Goal: Use online tool/utility: Utilize a website feature to perform a specific function

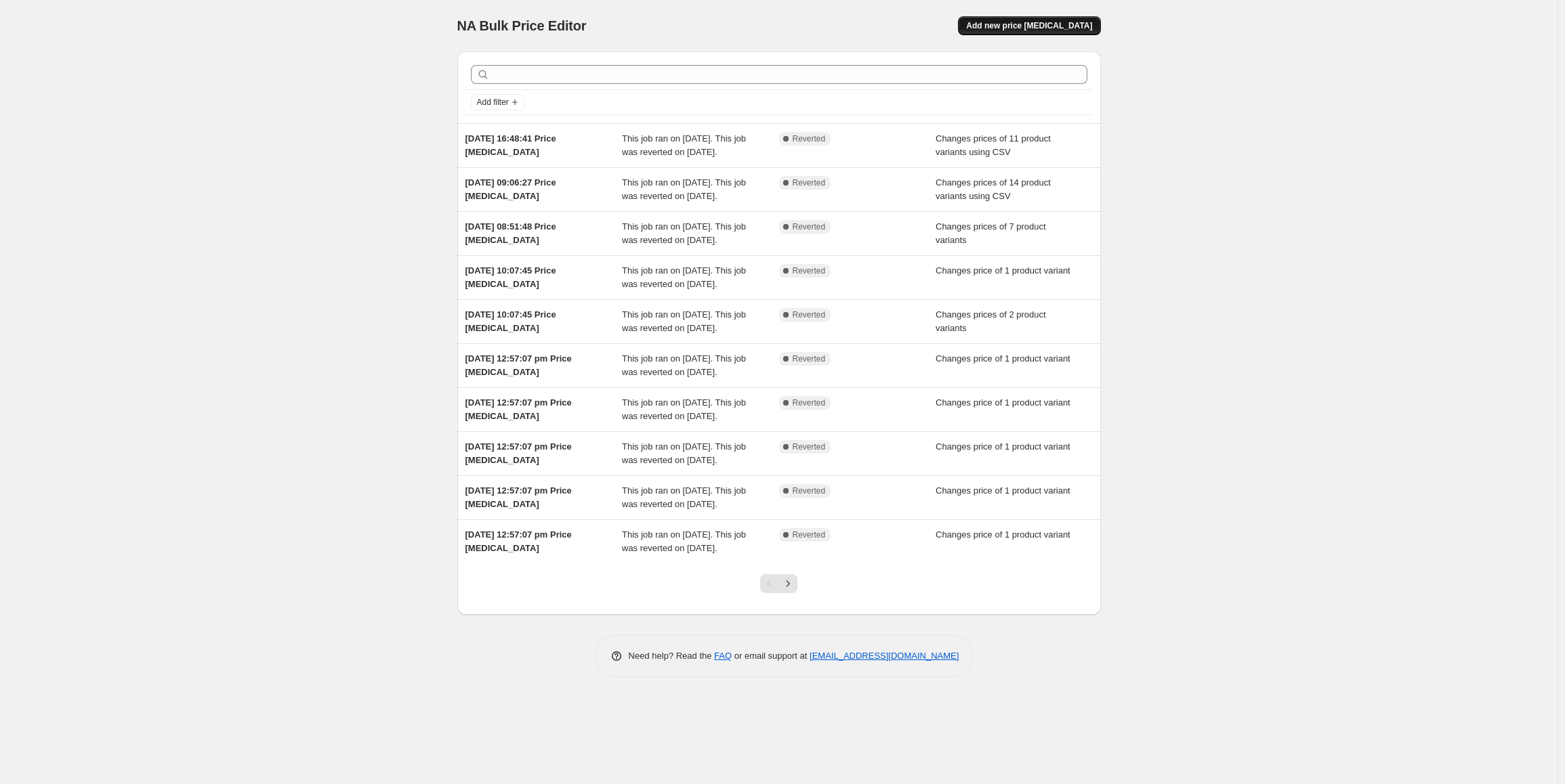
click at [1077, 26] on span "Add new price change job" at bounding box center [1029, 25] width 126 height 11
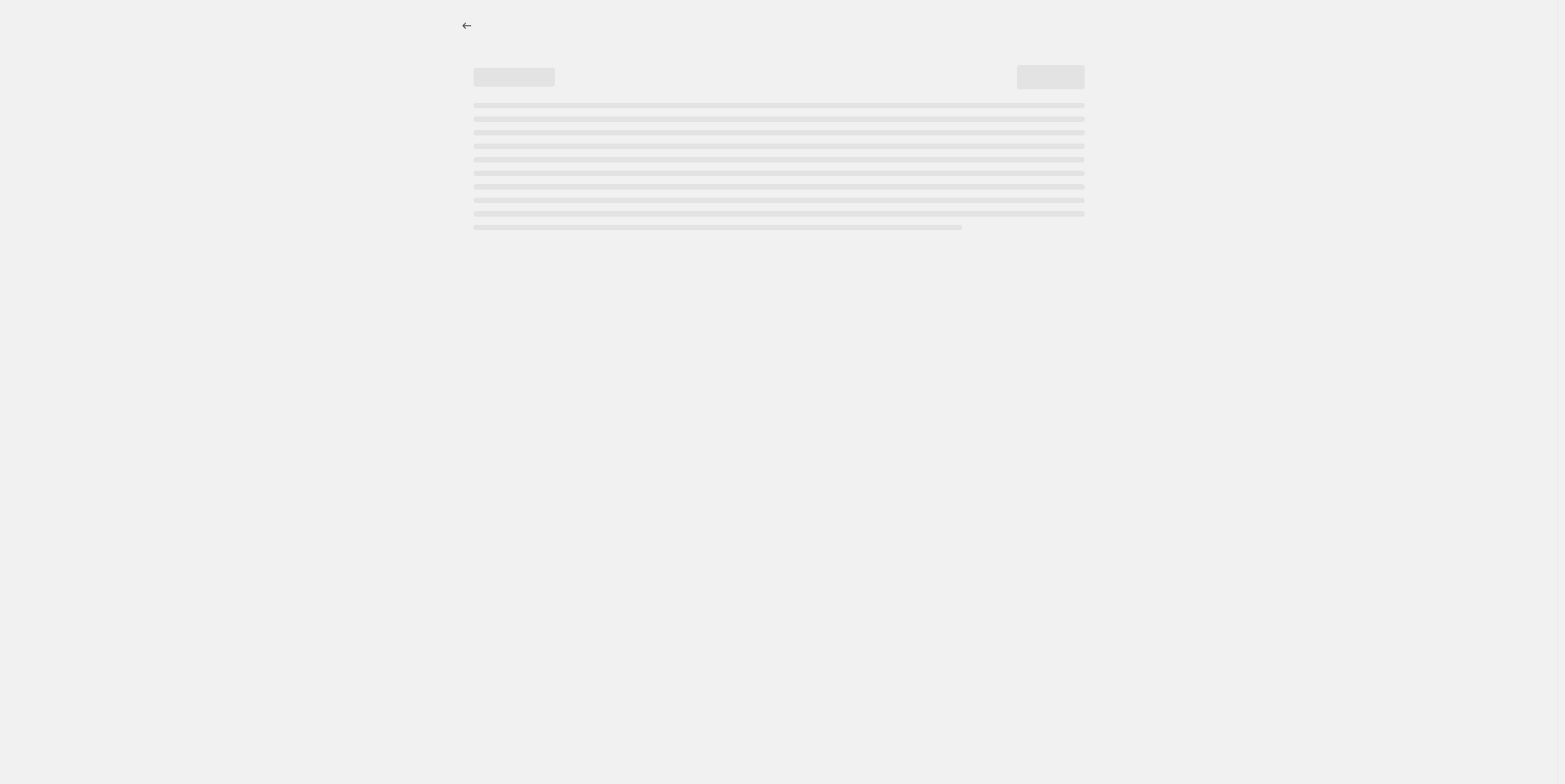
select select "percentage"
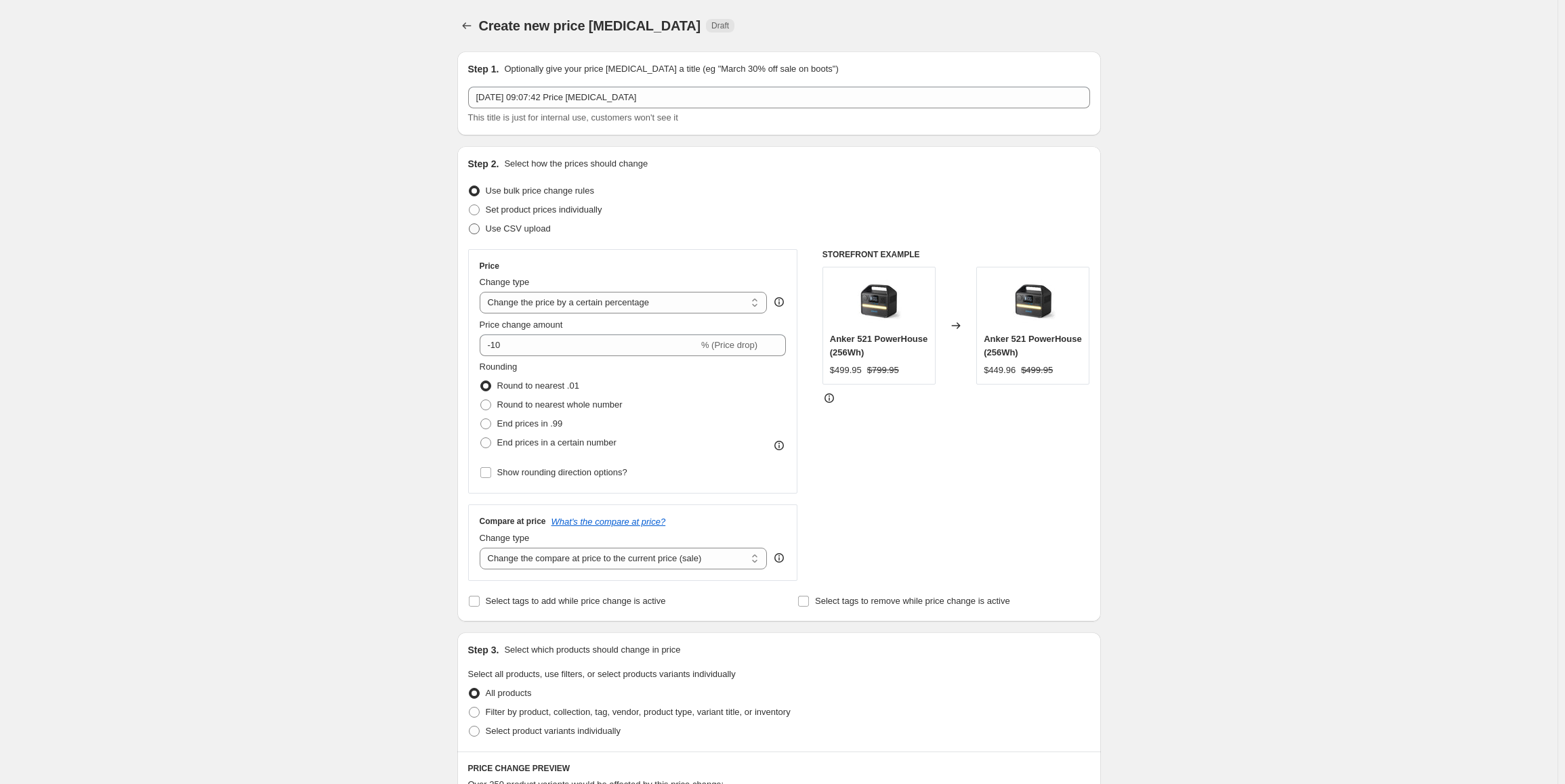
click at [538, 229] on span "Use CSV upload" at bounding box center [518, 229] width 65 height 10
click at [470, 224] on input "Use CSV upload" at bounding box center [469, 224] width 1 height 1
radio input "true"
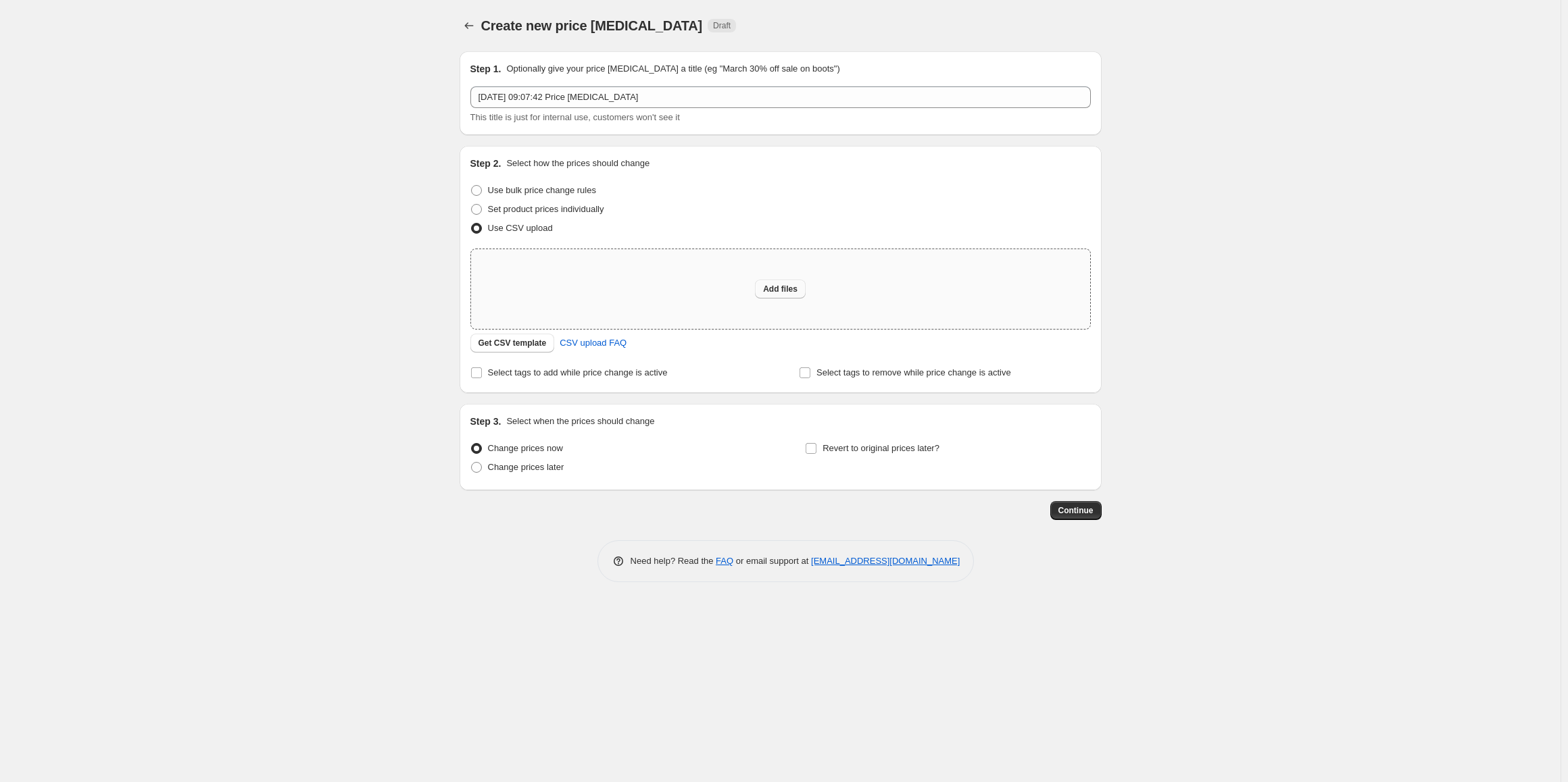
click at [773, 289] on span "Add files" at bounding box center [780, 289] width 34 height 11
type input "C:\fakepath\GB-Prime-7-13.xlsx"
click at [761, 291] on button "Add files" at bounding box center [780, 289] width 50 height 19
type input "C:\fakepath\GB-Prime-7-13.csv"
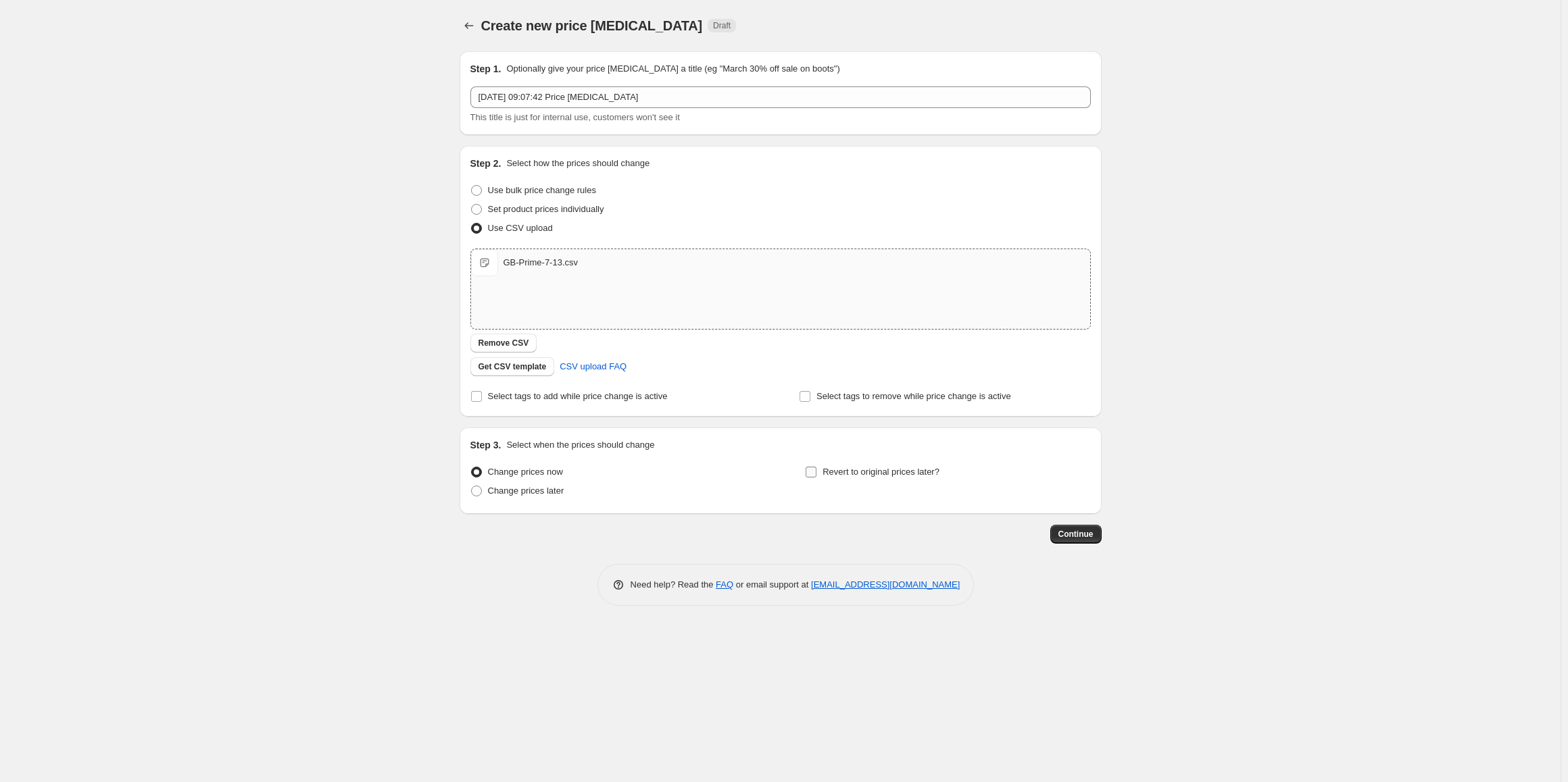
click at [892, 476] on span "Revert to original prices later?" at bounding box center [880, 472] width 117 height 10
click at [817, 476] on input "Revert to original prices later?" at bounding box center [811, 472] width 11 height 11
checkbox input "true"
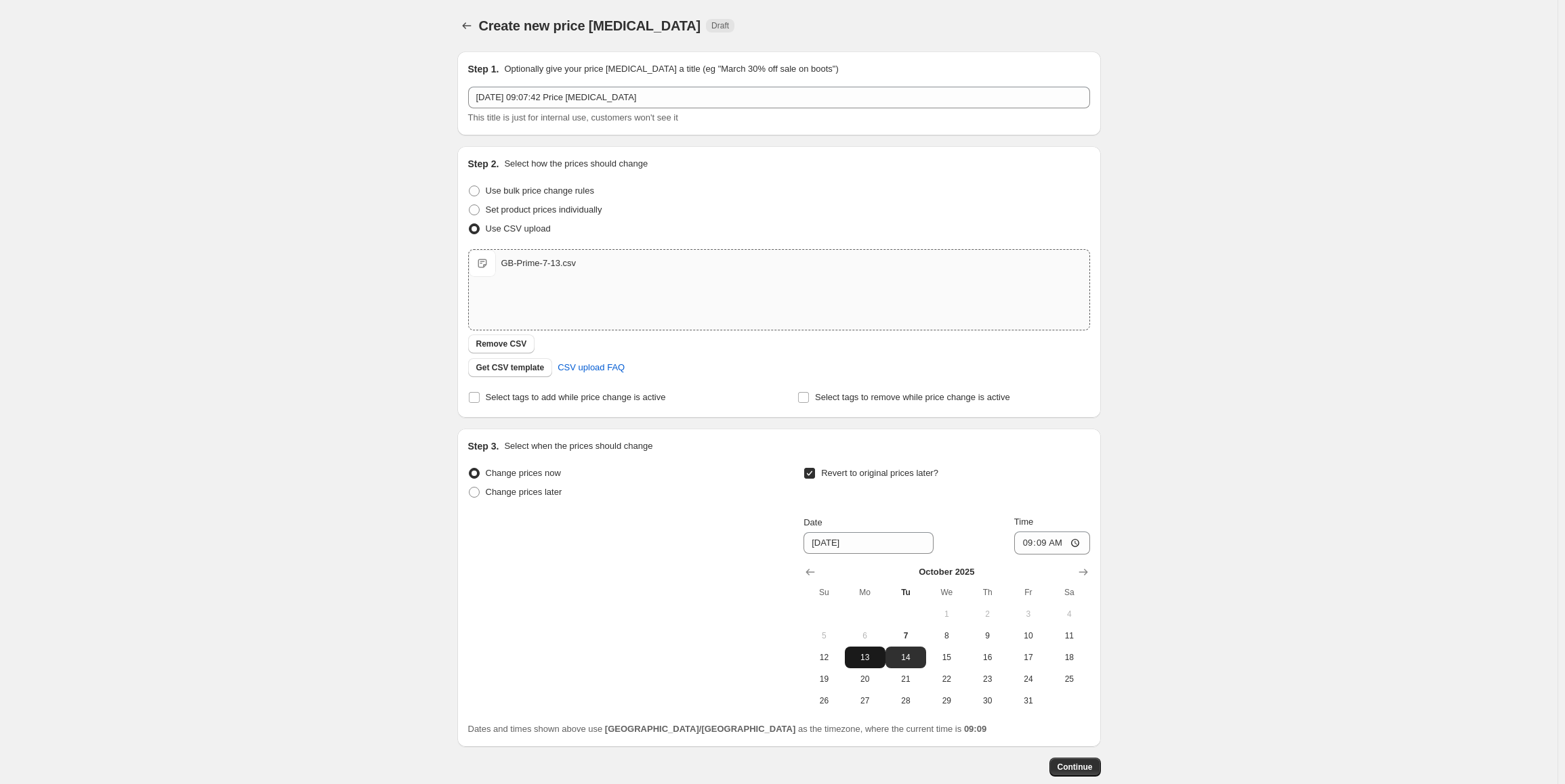
click at [870, 653] on span "13" at bounding box center [865, 657] width 29 height 11
type input "10/13/2025"
click at [1030, 543] on input "09:09" at bounding box center [1052, 543] width 76 height 23
type input "23:59"
click at [1089, 764] on span "Continue" at bounding box center [1075, 767] width 35 height 11
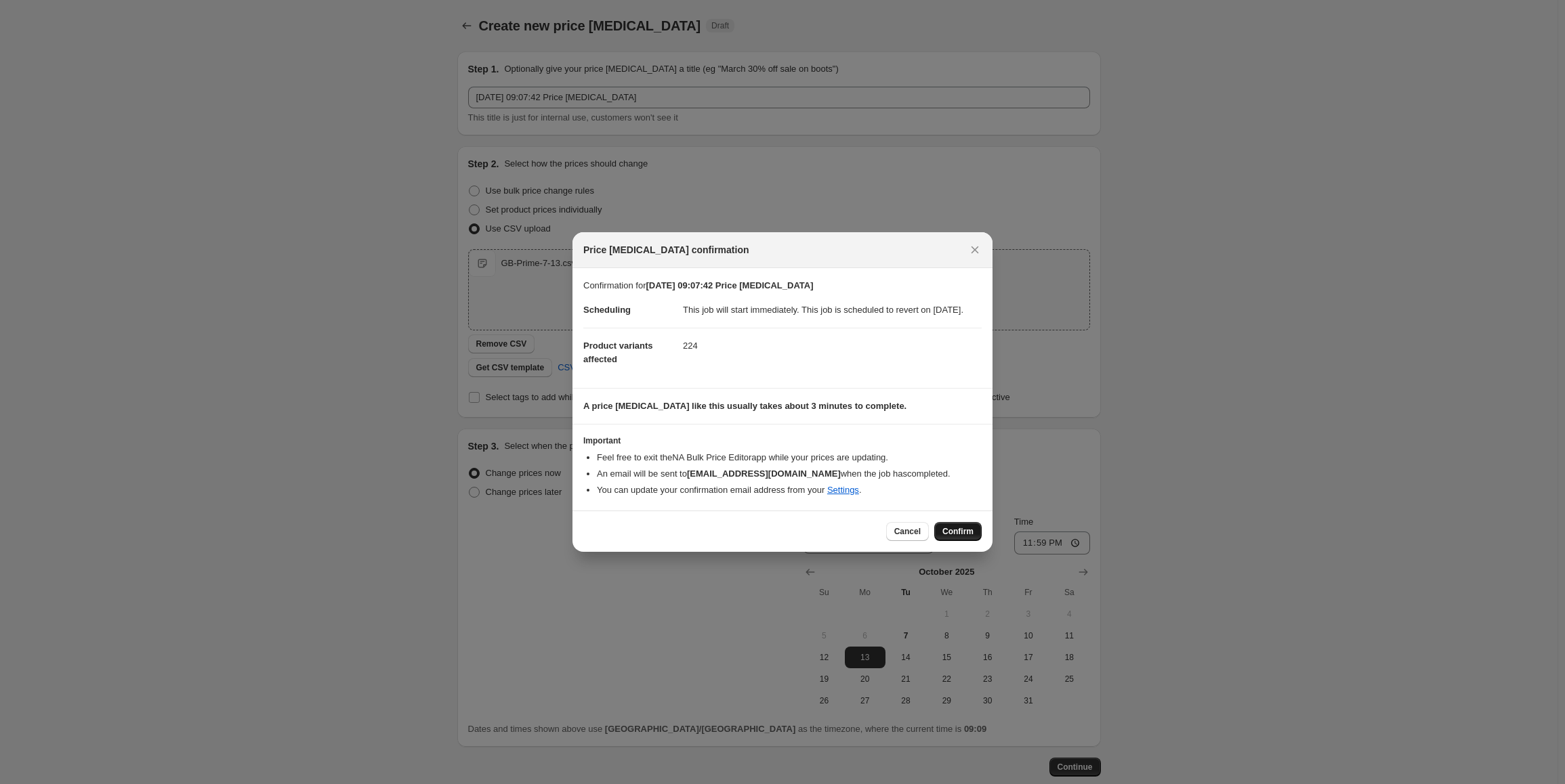
click at [962, 537] on span "Confirm" at bounding box center [957, 531] width 31 height 11
